Goal: Navigation & Orientation: Go to known website

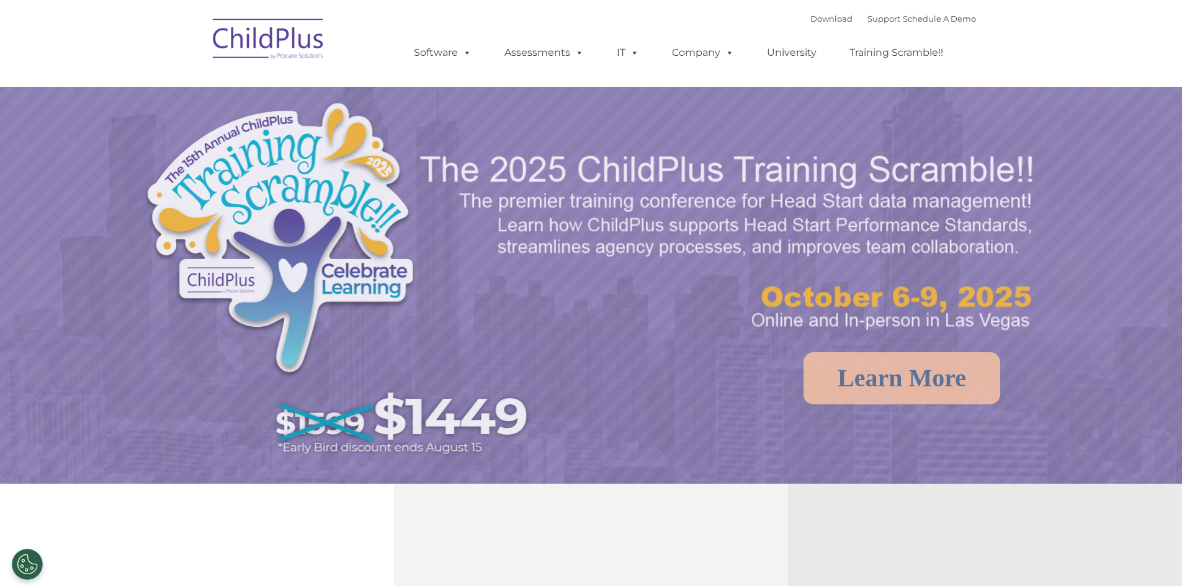
select select "MEDIUM"
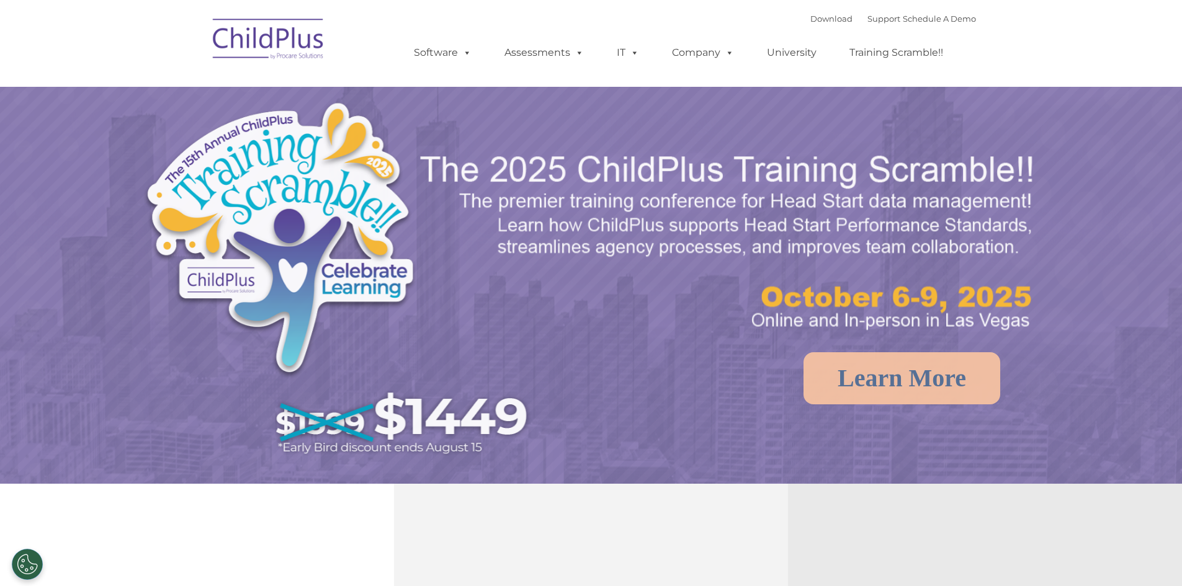
select select "MEDIUM"
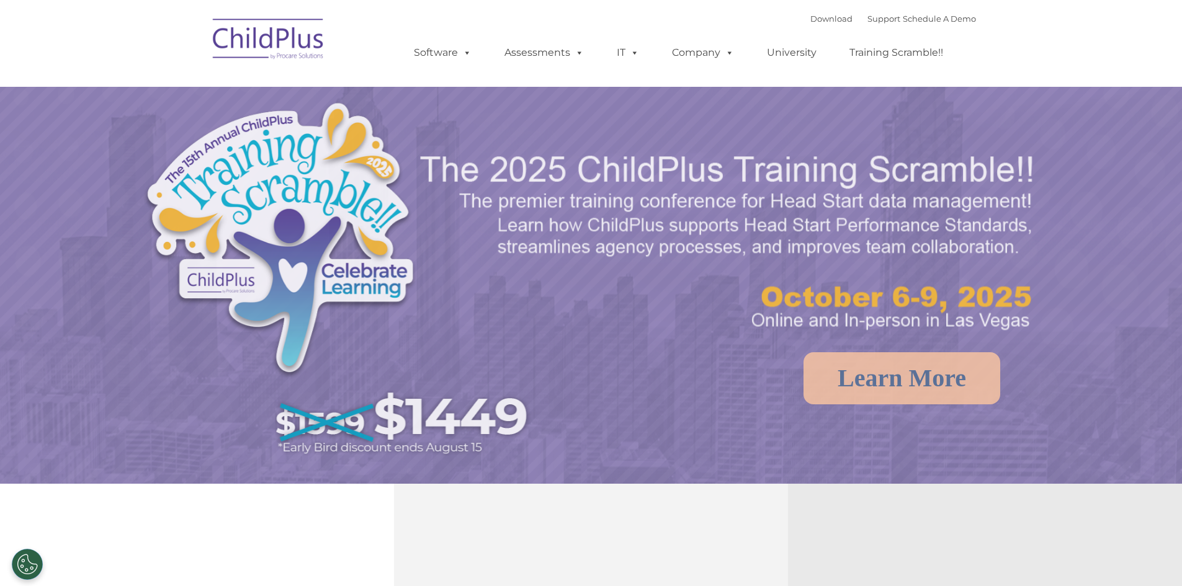
select select "MEDIUM"
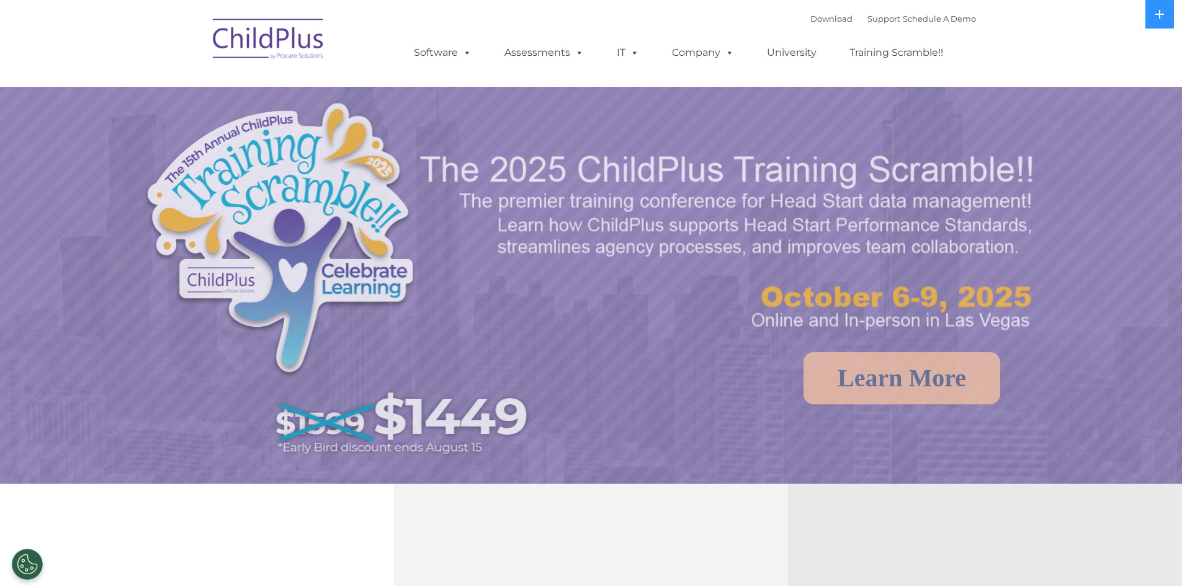
select select "MEDIUM"
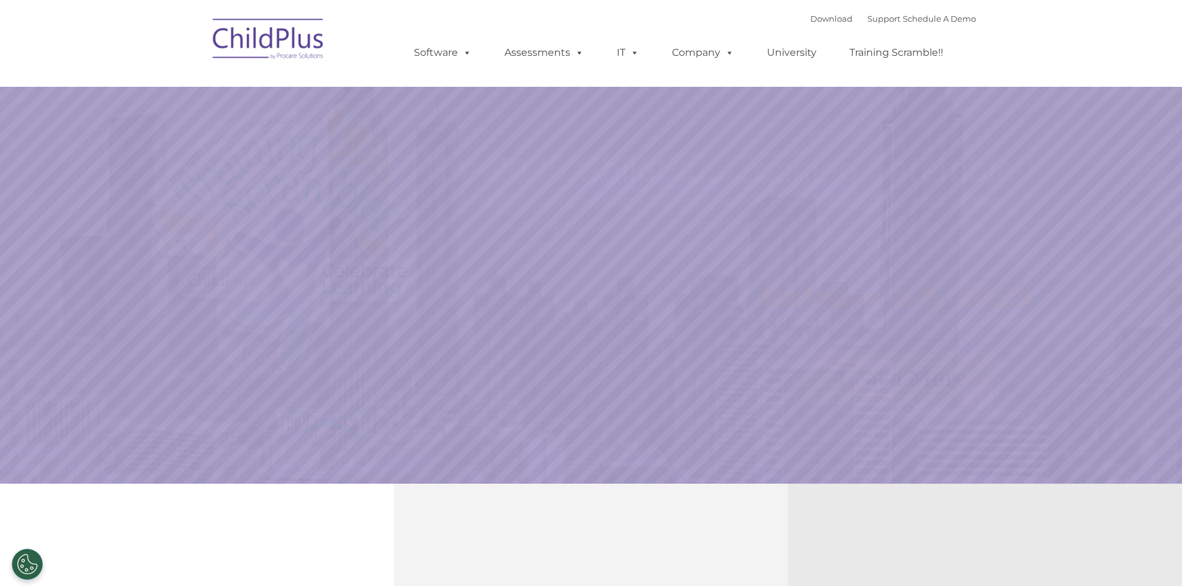
select select "MEDIUM"
